Goal: Information Seeking & Learning: Learn about a topic

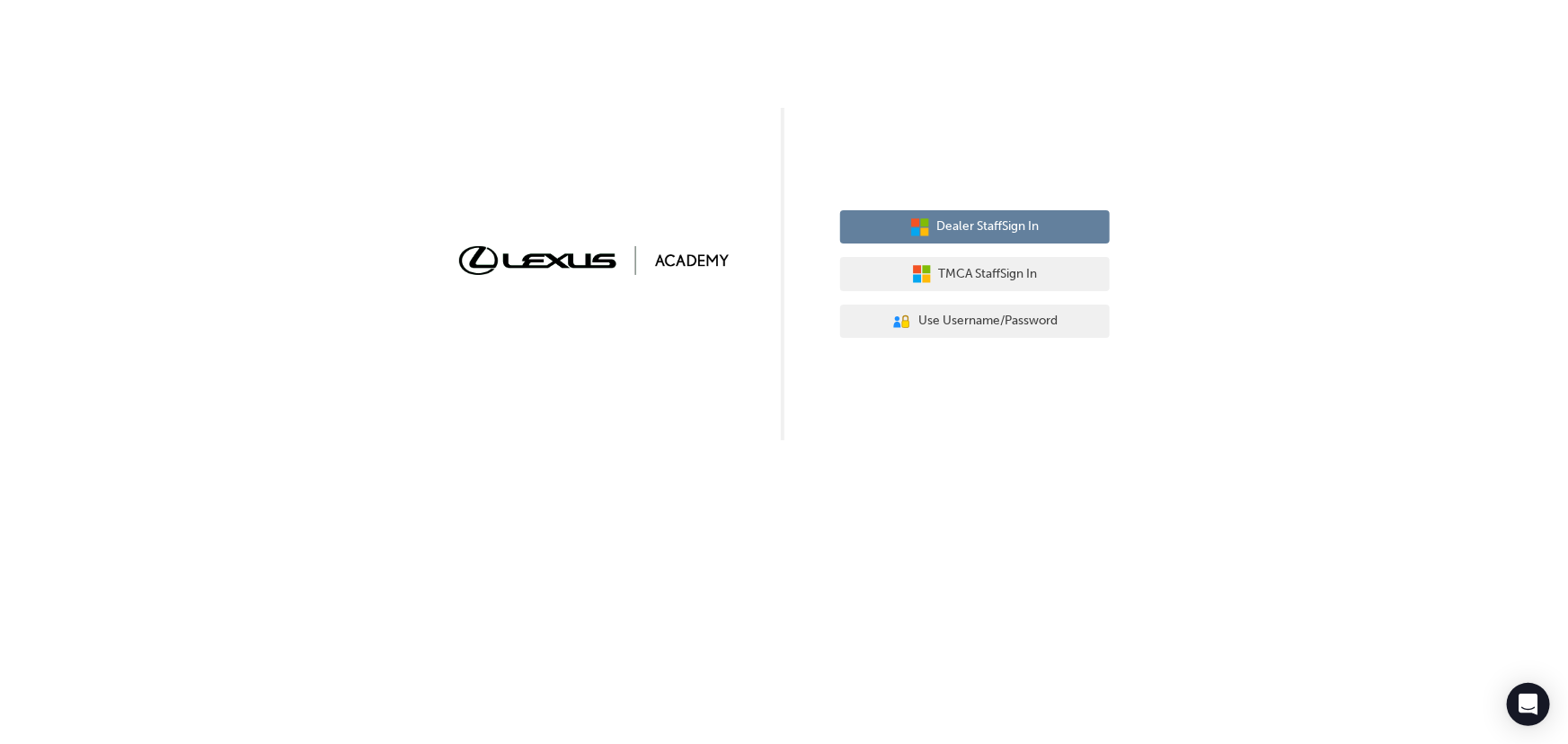
click at [1016, 224] on span "Dealer Staff Sign In" at bounding box center [988, 226] width 103 height 20
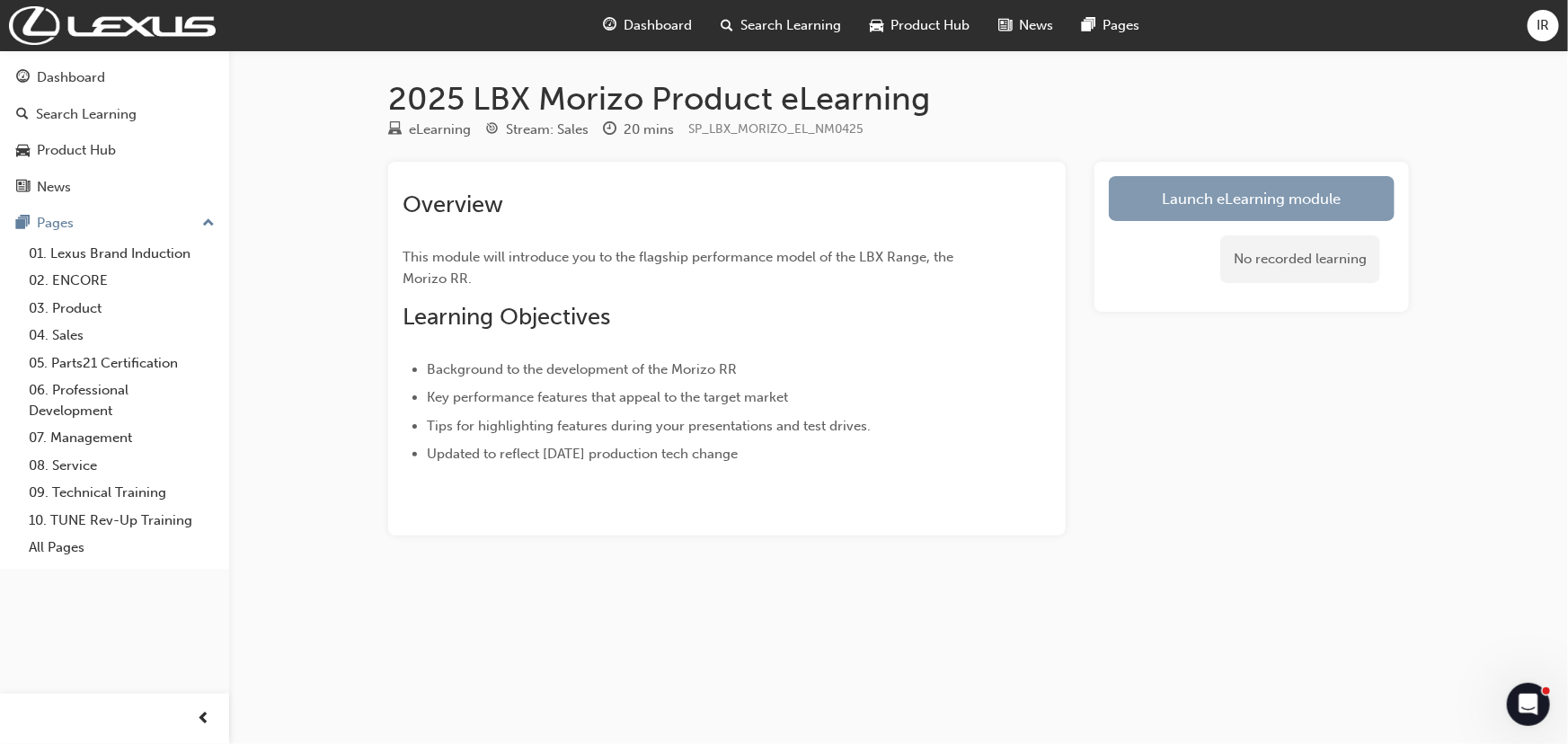
click at [1222, 215] on link "Launch eLearning module" at bounding box center [1251, 199] width 286 height 45
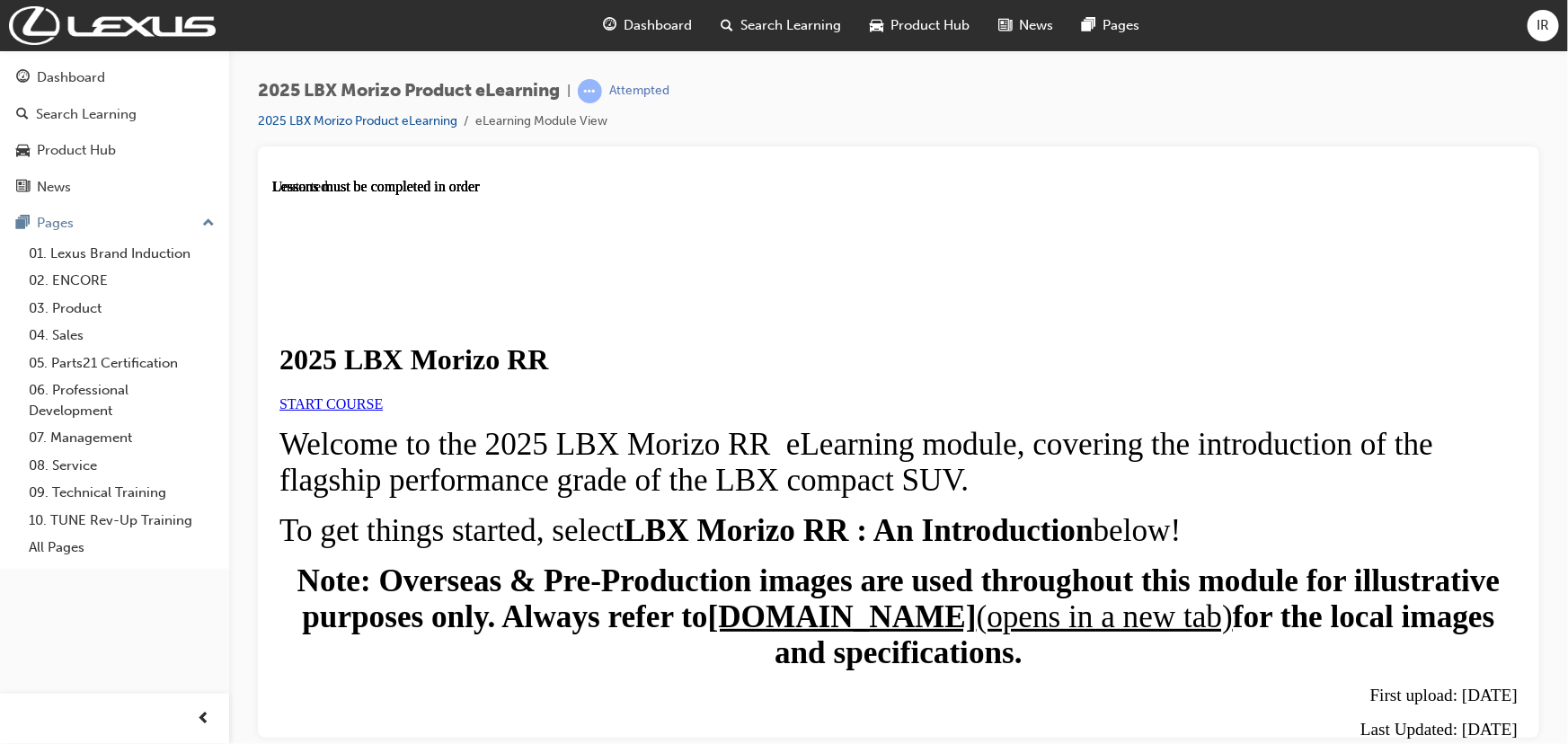
scroll to position [163, 0]
click at [382, 395] on span "START COURSE" at bounding box center [329, 403] width 104 height 16
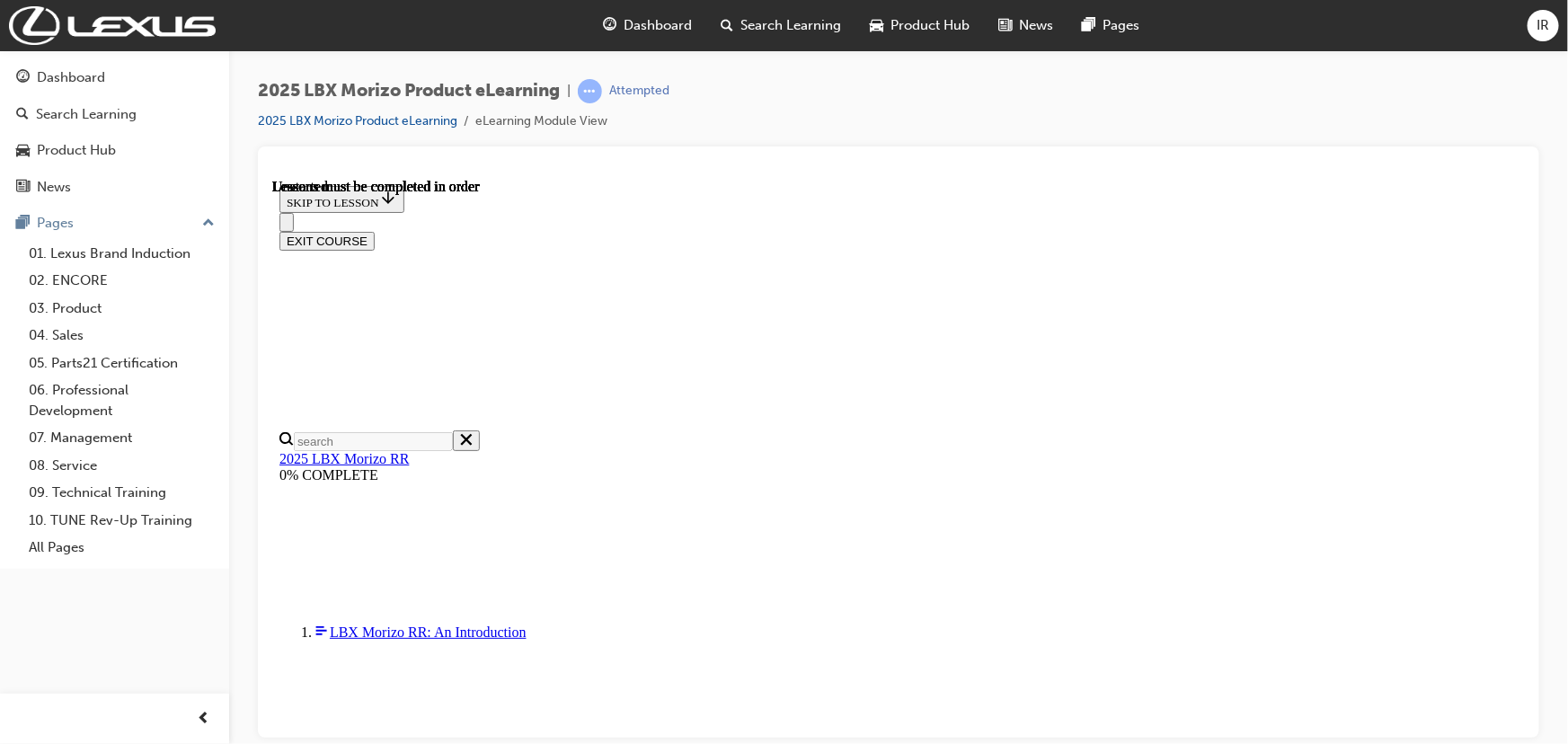
scroll to position [63, 0]
